Goal: Transaction & Acquisition: Book appointment/travel/reservation

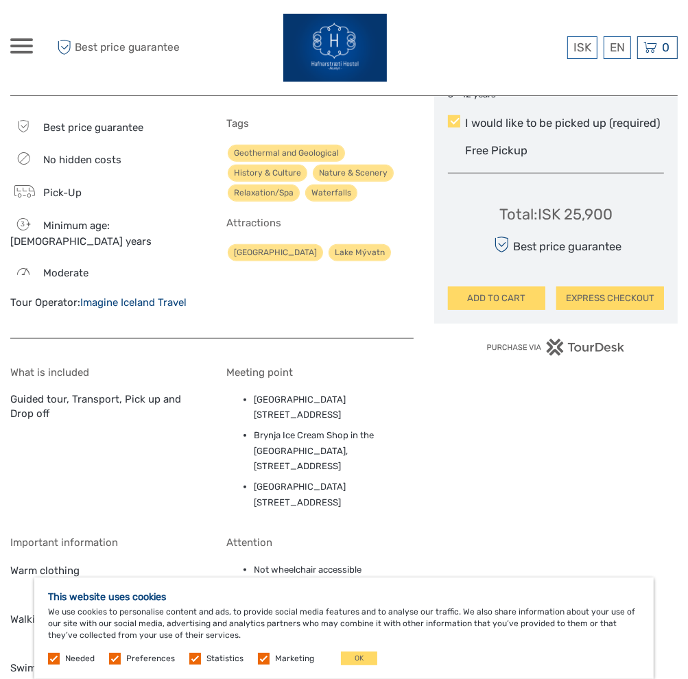
scroll to position [961, 0]
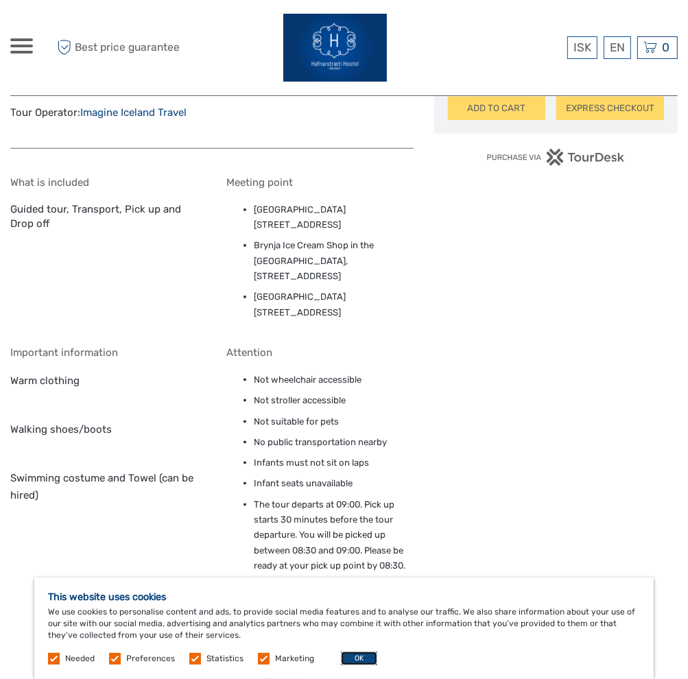
click at [351, 659] on button "OK" at bounding box center [359, 659] width 36 height 14
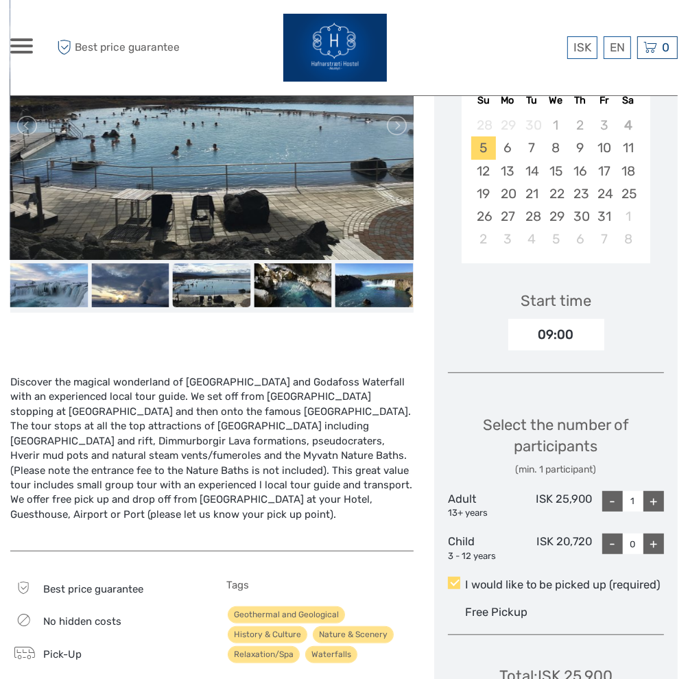
scroll to position [137, 0]
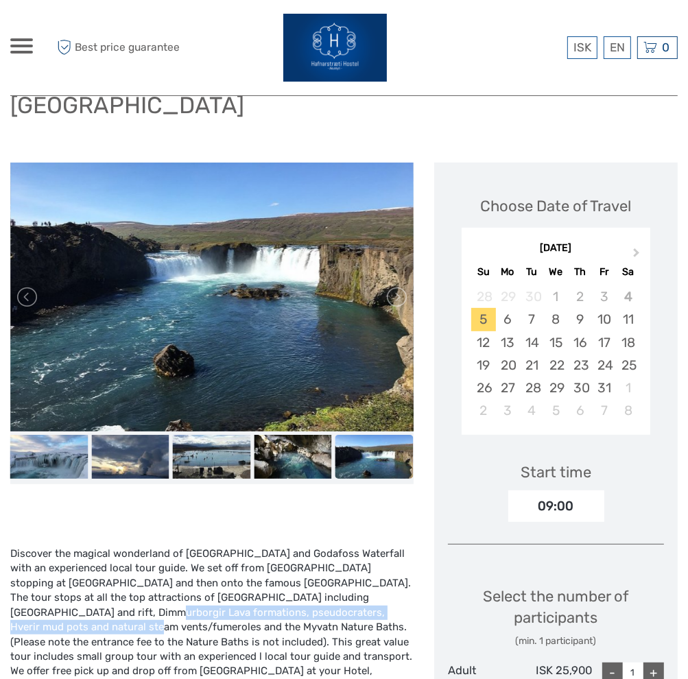
drag, startPoint x: 362, startPoint y: 572, endPoint x: 351, endPoint y: 588, distance: 19.2
click at [351, 588] on div "Discover the magical wonderland of Lake Myvatn and Godafoss Waterfall with an e…" at bounding box center [211, 628] width 403 height 162
click at [352, 589] on div "Discover the magical wonderland of Lake Myvatn and Godafoss Waterfall with an e…" at bounding box center [211, 628] width 403 height 162
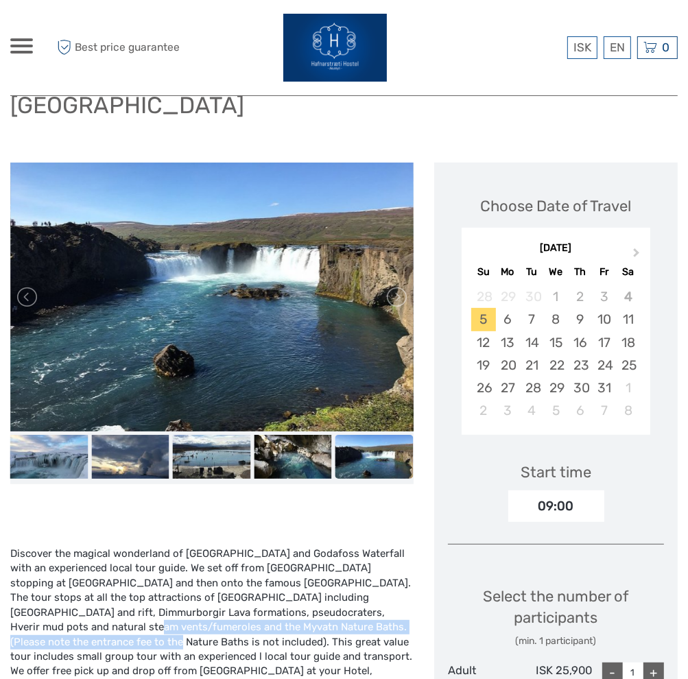
drag, startPoint x: 352, startPoint y: 590, endPoint x: 349, endPoint y: 600, distance: 10.0
click at [349, 600] on div "Discover the magical wonderland of Lake Myvatn and Godafoss Waterfall with an e…" at bounding box center [211, 628] width 403 height 162
click at [349, 605] on div "Discover the magical wonderland of Lake Myvatn and Godafoss Waterfall with an e…" at bounding box center [211, 628] width 403 height 162
click at [350, 604] on div "Discover the magical wonderland of Lake Myvatn and Godafoss Waterfall with an e…" at bounding box center [211, 628] width 403 height 162
click at [350, 602] on div "Discover the magical wonderland of Lake Myvatn and Godafoss Waterfall with an e…" at bounding box center [211, 628] width 403 height 162
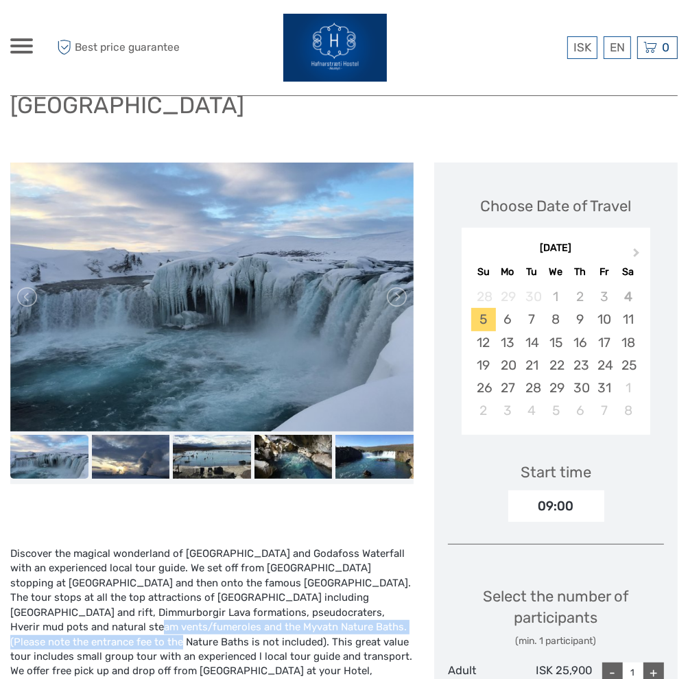
drag, startPoint x: 354, startPoint y: 583, endPoint x: 352, endPoint y: 600, distance: 17.3
click at [352, 600] on div "Discover the magical wonderland of Lake Myvatn and Godafoss Waterfall with an e…" at bounding box center [211, 628] width 403 height 162
click at [352, 605] on div "Discover the magical wonderland of Lake Myvatn and Godafoss Waterfall with an e…" at bounding box center [211, 628] width 403 height 162
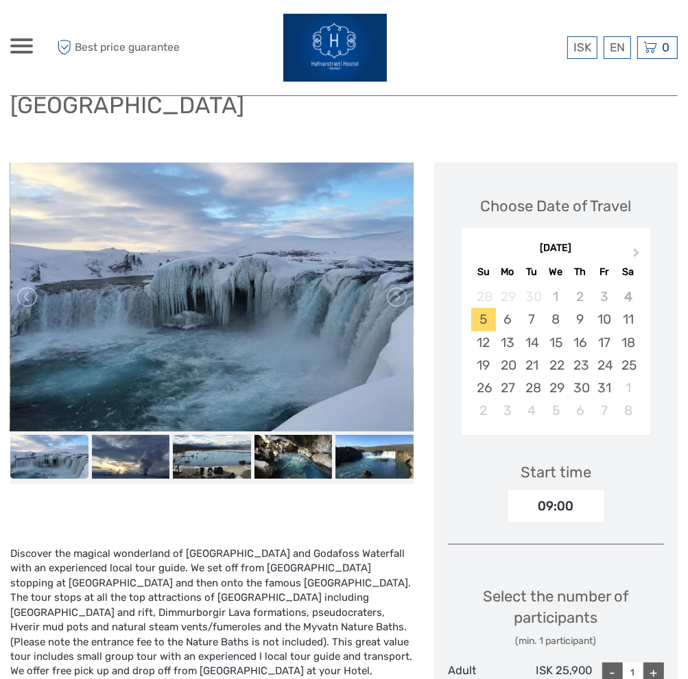
click at [356, 600] on div "Discover the magical wonderland of Lake Myvatn and Godafoss Waterfall with an e…" at bounding box center [211, 628] width 403 height 162
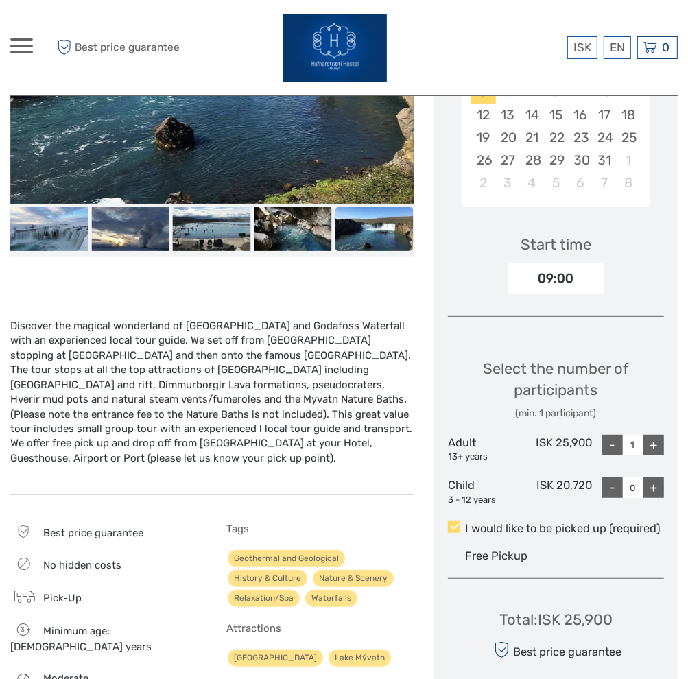
scroll to position [412, 0]
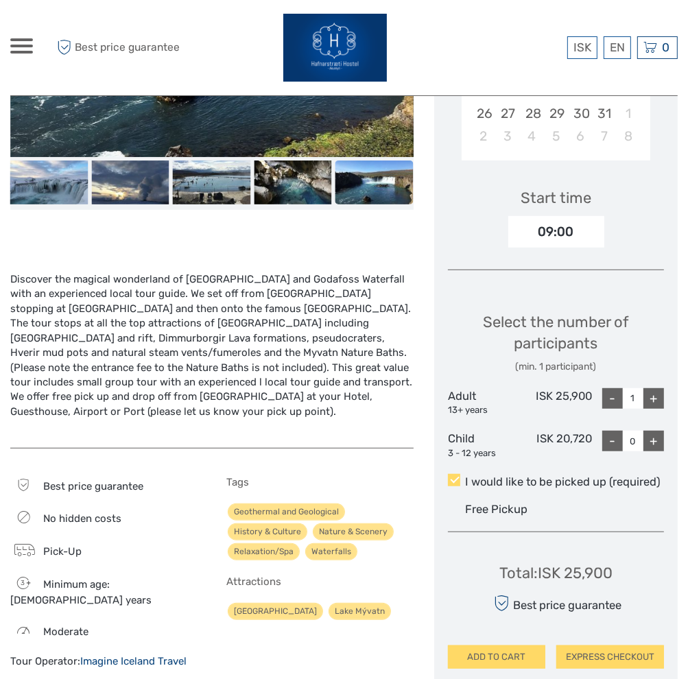
drag, startPoint x: 165, startPoint y: 611, endPoint x: 100, endPoint y: 628, distance: 66.7
click at [100, 628] on div "Best price guarantee No hidden costs Pick-Up 3 Minimum age: 3 years Moderate To…" at bounding box center [211, 580] width 403 height 235
click at [100, 655] on div "Tour Operator: Imagine Iceland Travel" at bounding box center [103, 662] width 187 height 14
click at [100, 655] on link "Imagine Iceland Travel" at bounding box center [133, 661] width 106 height 12
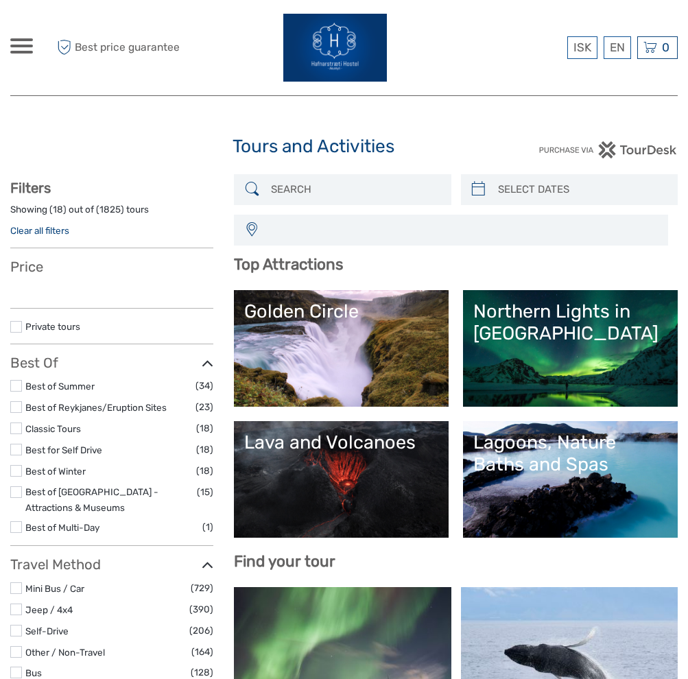
select select
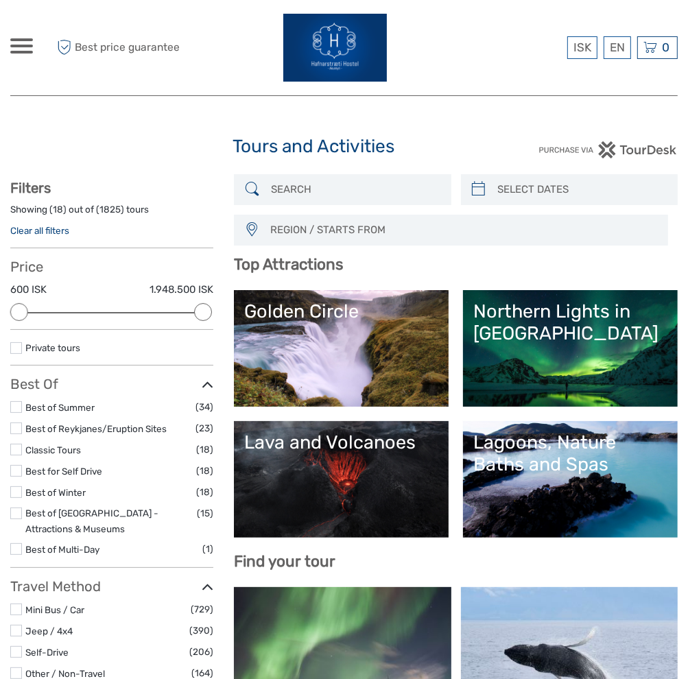
click at [293, 453] on div "Lava and Volcanoes" at bounding box center [341, 443] width 194 height 22
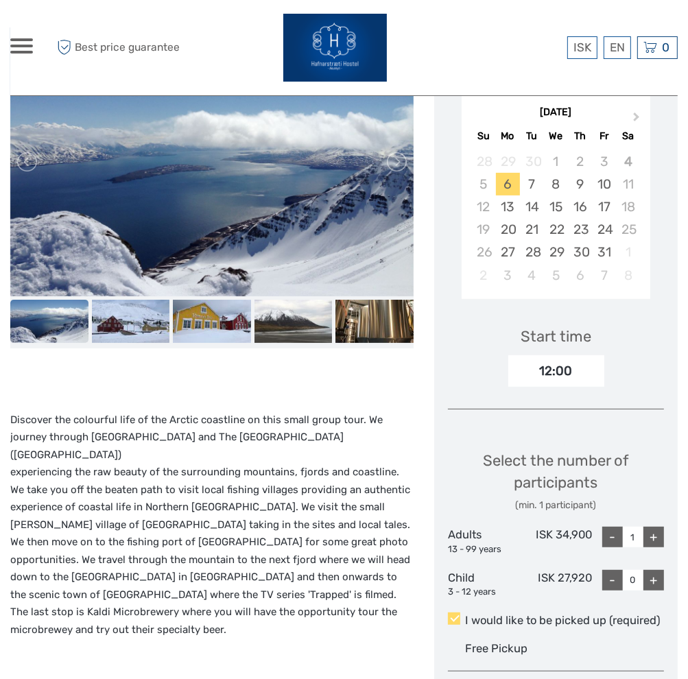
scroll to position [206, 0]
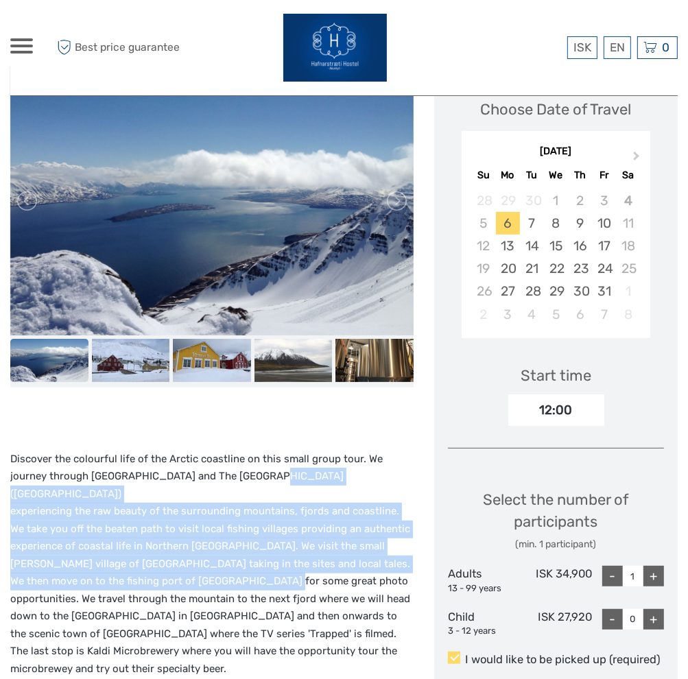
drag, startPoint x: 211, startPoint y: 476, endPoint x: 213, endPoint y: 565, distance: 89.9
click at [213, 565] on p "Discover the colourful life of the Arctic coastline on this small group tour. W…" at bounding box center [211, 565] width 403 height 228
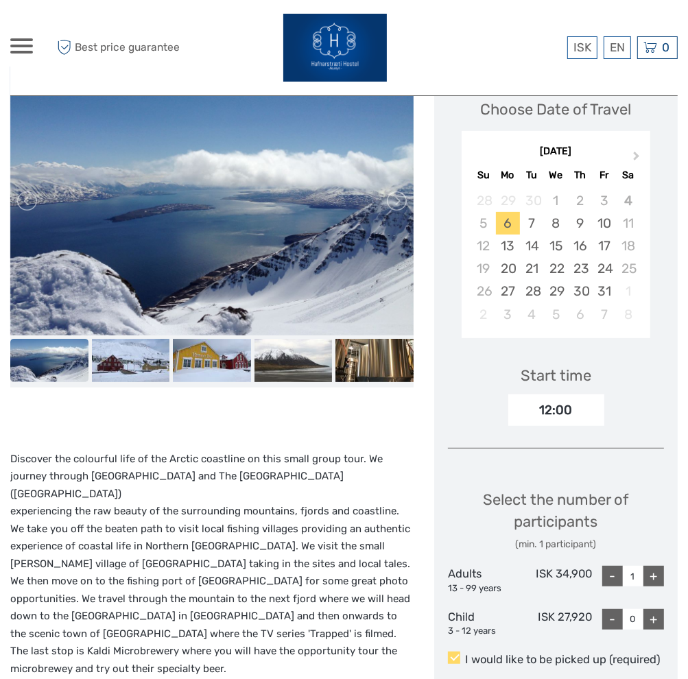
drag, startPoint x: 213, startPoint y: 565, endPoint x: 220, endPoint y: 590, distance: 25.6
click at [220, 590] on p "Discover the colourful life of the Arctic coastline on this small group tour. W…" at bounding box center [211, 565] width 403 height 228
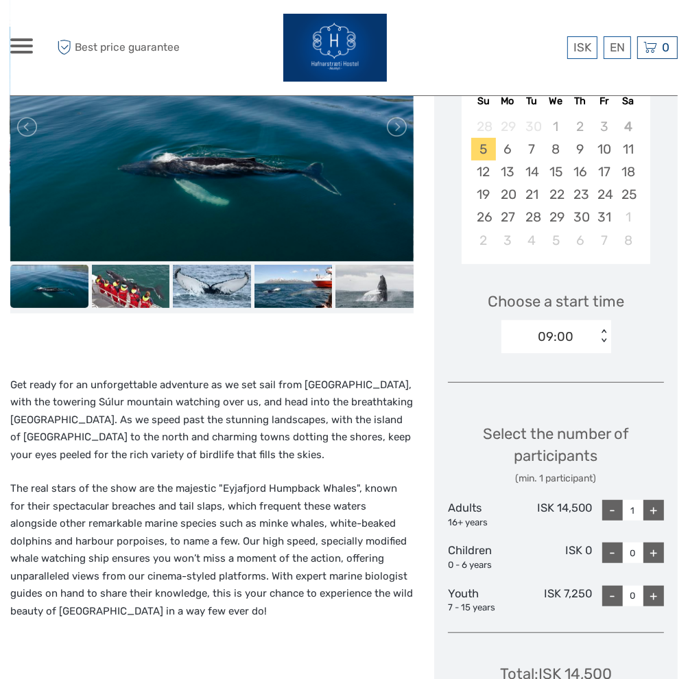
scroll to position [274, 0]
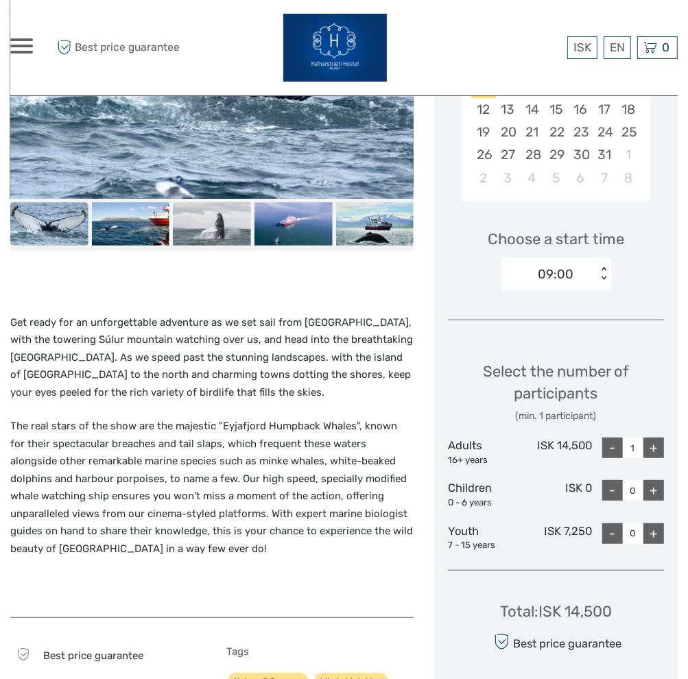
scroll to position [343, 0]
click at [587, 250] on div "Choose a start time 09:00 < >" at bounding box center [556, 253] width 216 height 88
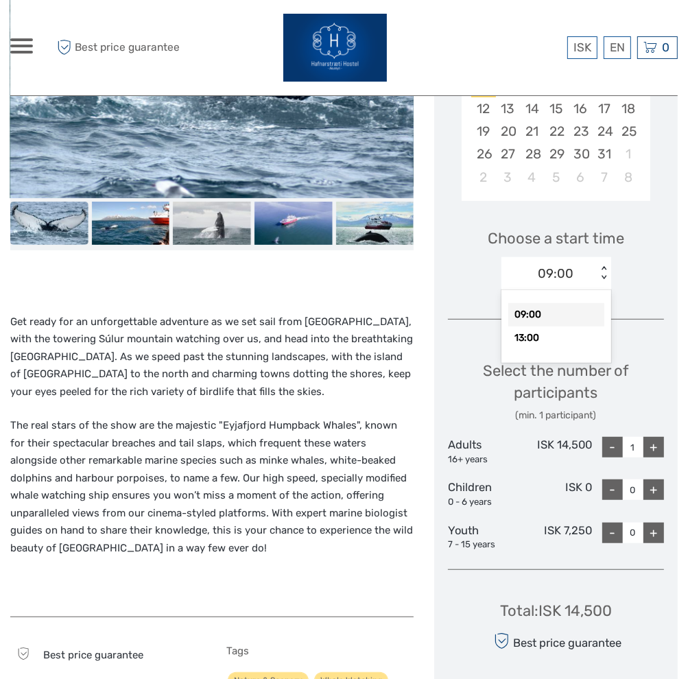
drag, startPoint x: 587, startPoint y: 250, endPoint x: 576, endPoint y: 267, distance: 19.8
click at [576, 267] on div "09:00" at bounding box center [549, 274] width 95 height 21
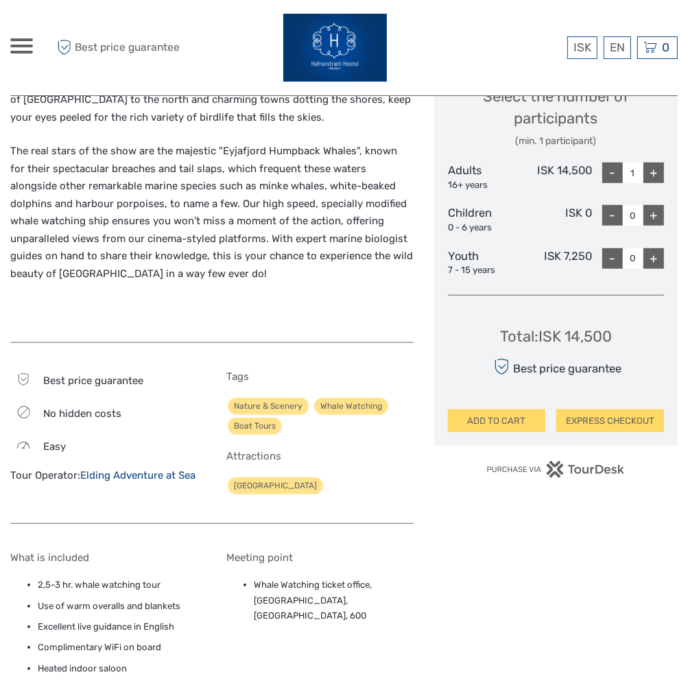
scroll to position [892, 0]
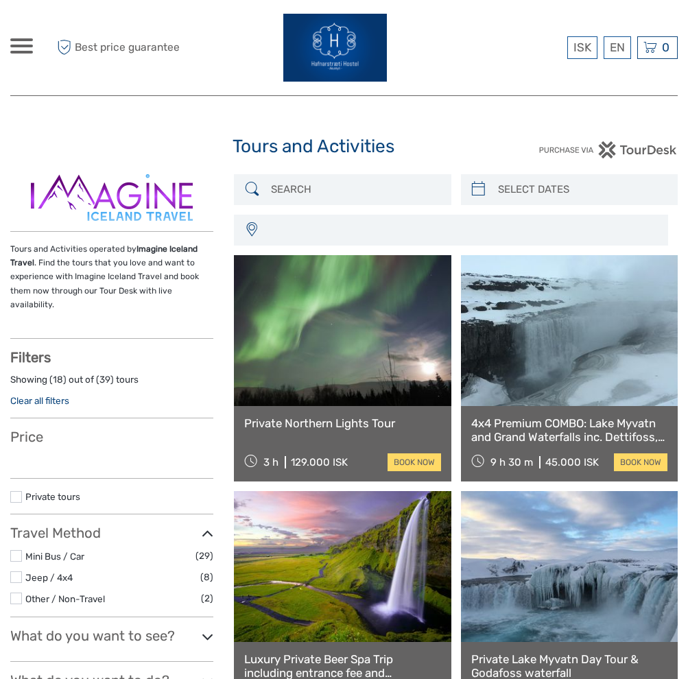
select select
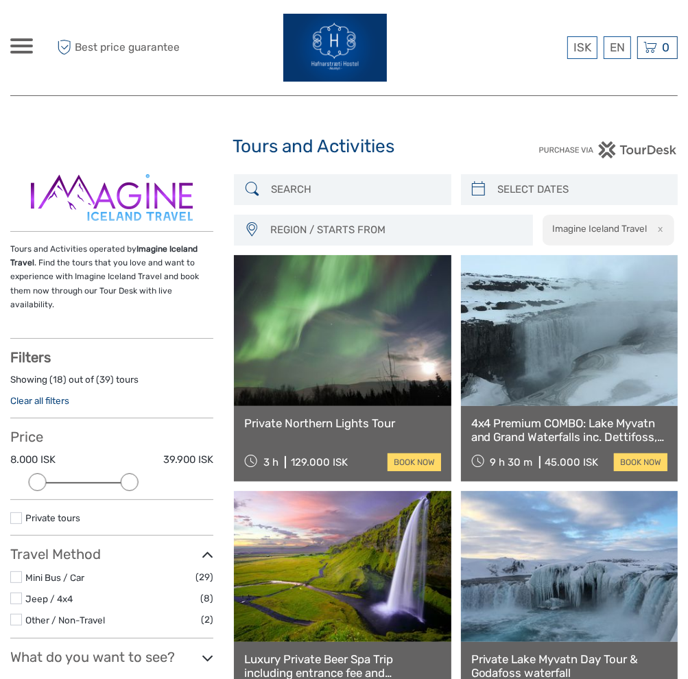
drag, startPoint x: 206, startPoint y: 469, endPoint x: 134, endPoint y: 482, distance: 72.7
click at [134, 482] on div "Price 8.000 ISK 39.900 ISK Clear" at bounding box center [111, 464] width 203 height 71
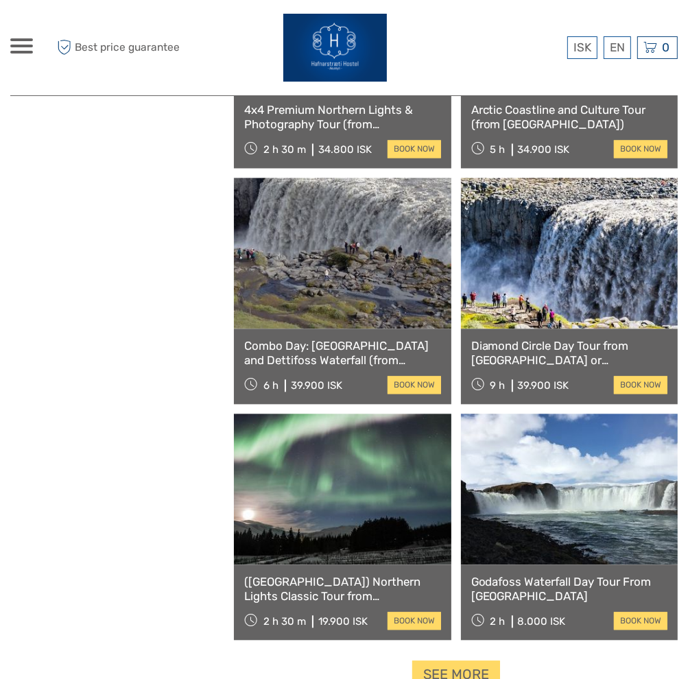
scroll to position [2111, 0]
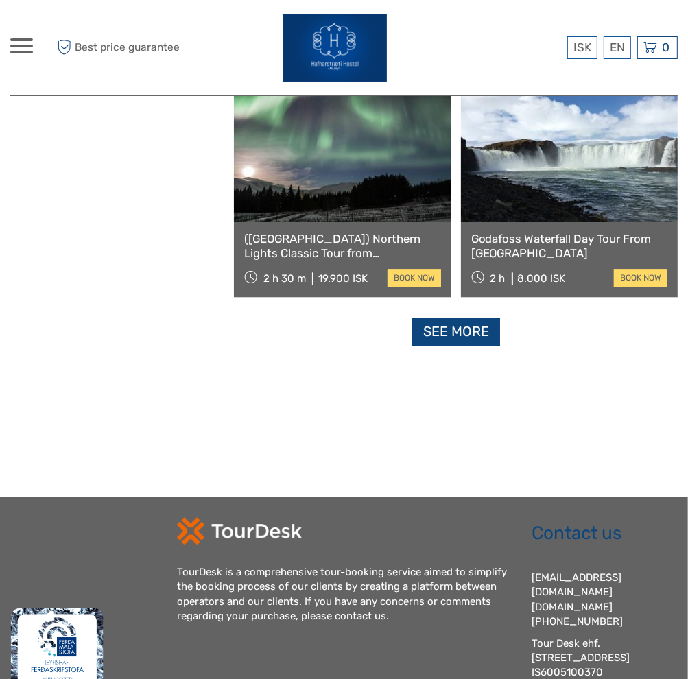
click at [444, 333] on link "See more" at bounding box center [456, 332] width 88 height 28
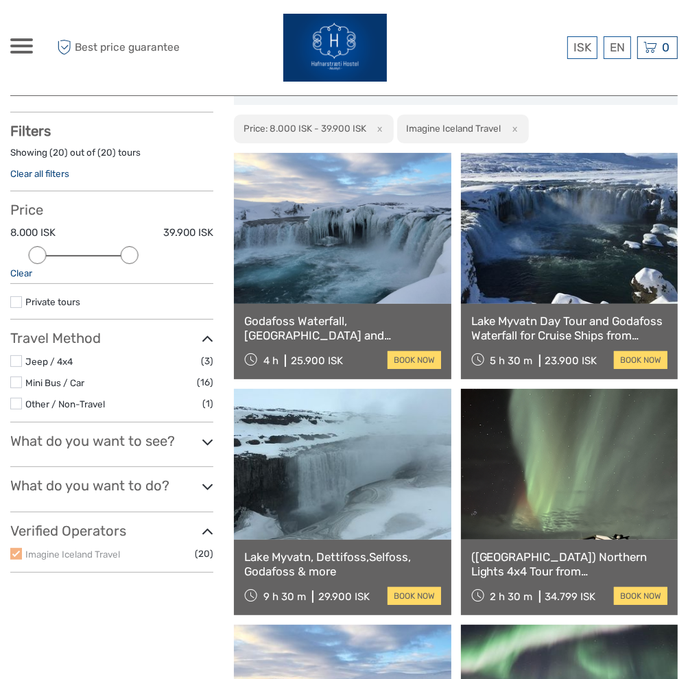
scroll to position [121, 0]
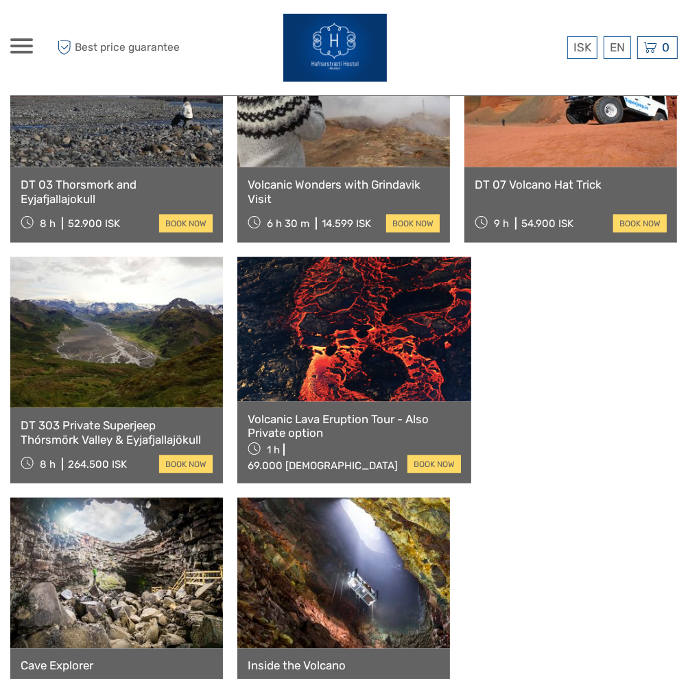
scroll to position [1235, 0]
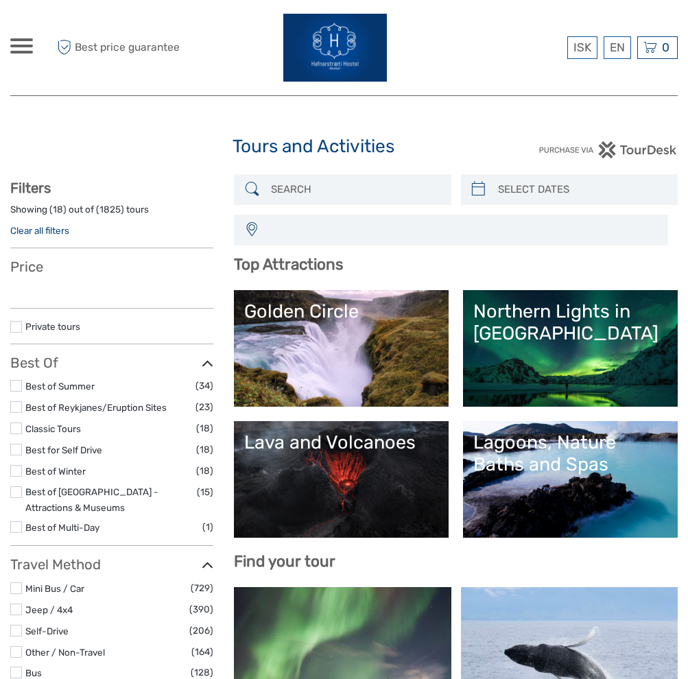
select select
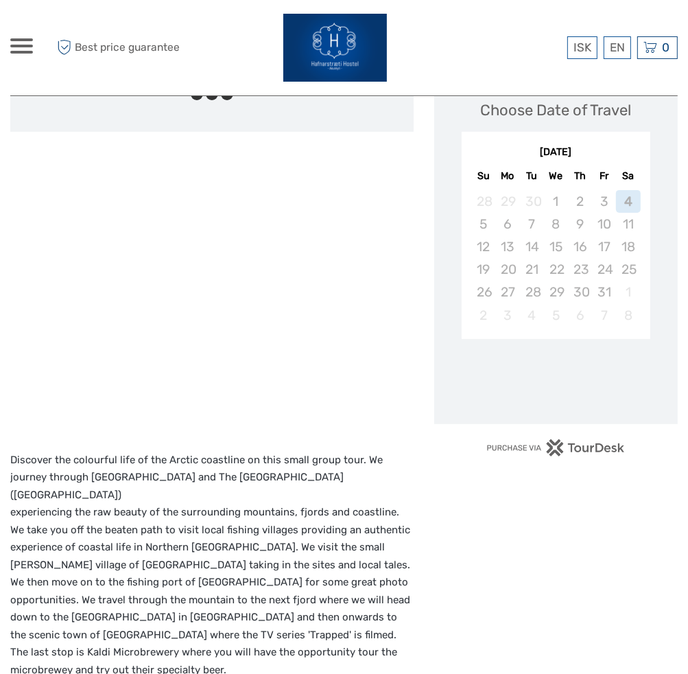
scroll to position [206, 0]
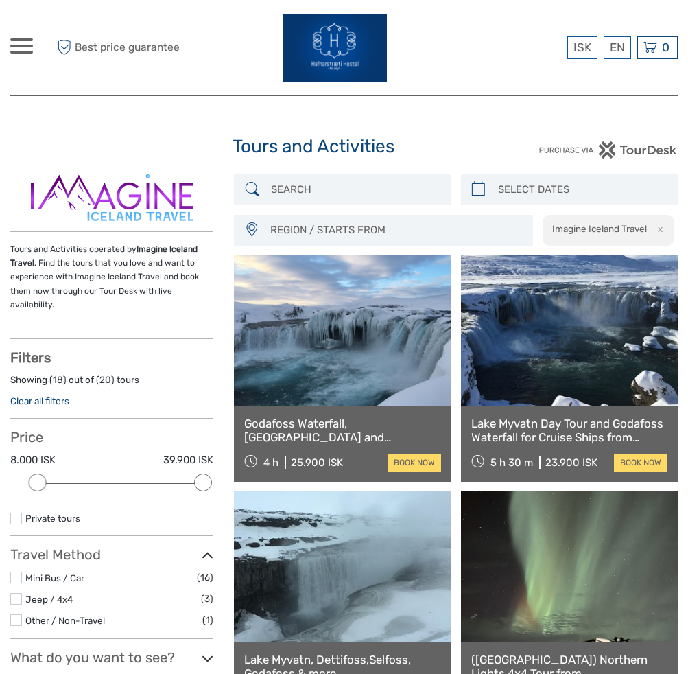
select select
